Goal: Transaction & Acquisition: Book appointment/travel/reservation

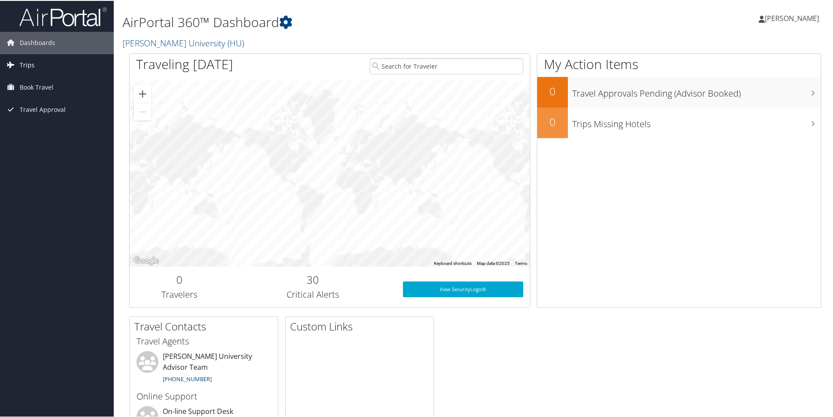
click at [71, 70] on link "Trips" at bounding box center [57, 64] width 114 height 22
click at [63, 121] on link "Book Travel" at bounding box center [57, 126] width 114 height 22
click at [63, 125] on link "Book Travel" at bounding box center [57, 126] width 114 height 22
click at [430, 63] on input "search" at bounding box center [447, 65] width 154 height 16
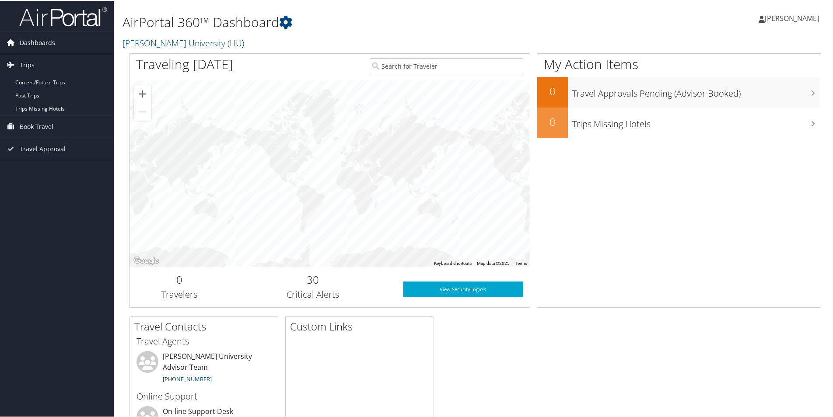
click at [43, 46] on span "Dashboards" at bounding box center [37, 42] width 35 height 22
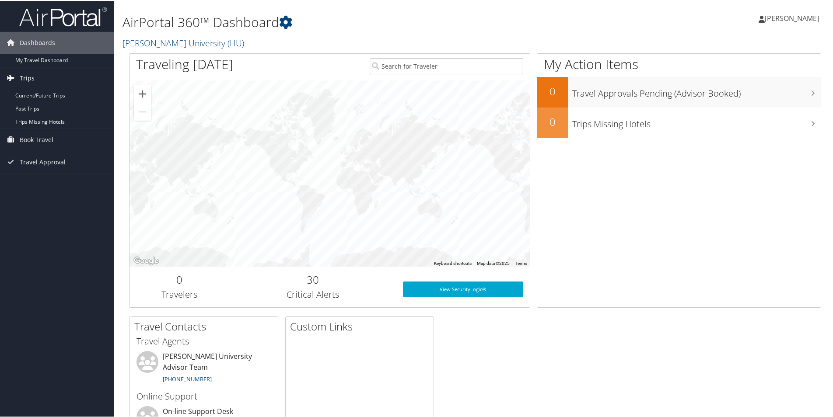
click at [60, 77] on link "Trips" at bounding box center [57, 78] width 114 height 22
click at [60, 80] on link "Trips" at bounding box center [57, 78] width 114 height 22
click at [63, 98] on link "Current/Future Trips" at bounding box center [57, 94] width 114 height 13
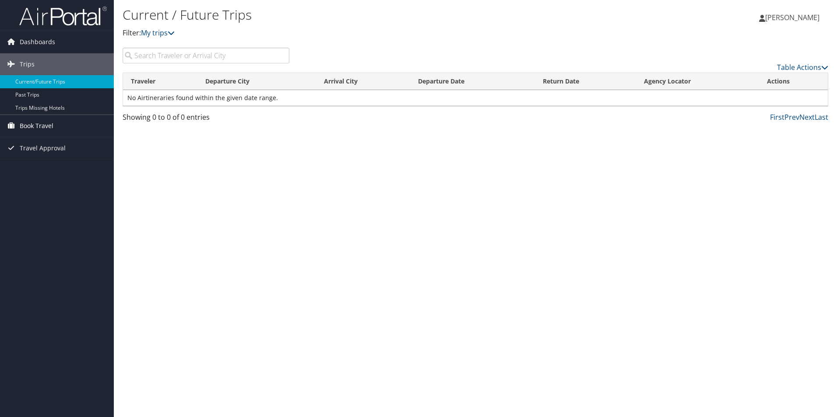
click at [53, 126] on span "Book Travel" at bounding box center [37, 126] width 34 height 22
click at [80, 165] on link "Book/Manage Online Trips" at bounding box center [57, 169] width 114 height 13
